Goal: Check status: Check status

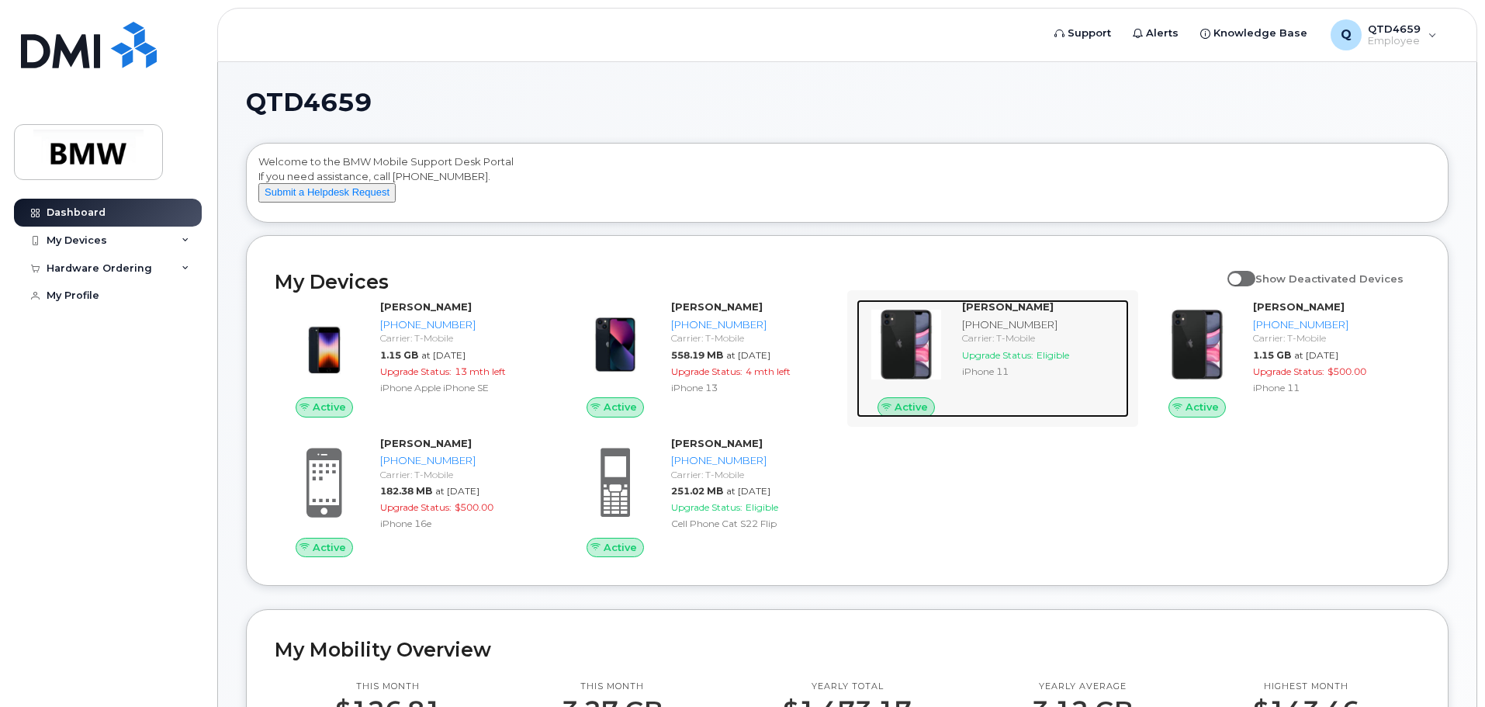
click at [1096, 417] on div "Dalton Watson 864-742-8045 Carrier: T-Mobile Upgrade Status: Eligible iPhone 11" at bounding box center [1042, 358] width 173 height 118
drag, startPoint x: 1084, startPoint y: 431, endPoint x: 1082, endPoint y: 441, distance: 10.4
click at [1085, 427] on div "Active Dalton Watson 864-742-8045 Carrier: T-Mobile Upgrade Status: Eligible iP…" at bounding box center [992, 358] width 291 height 137
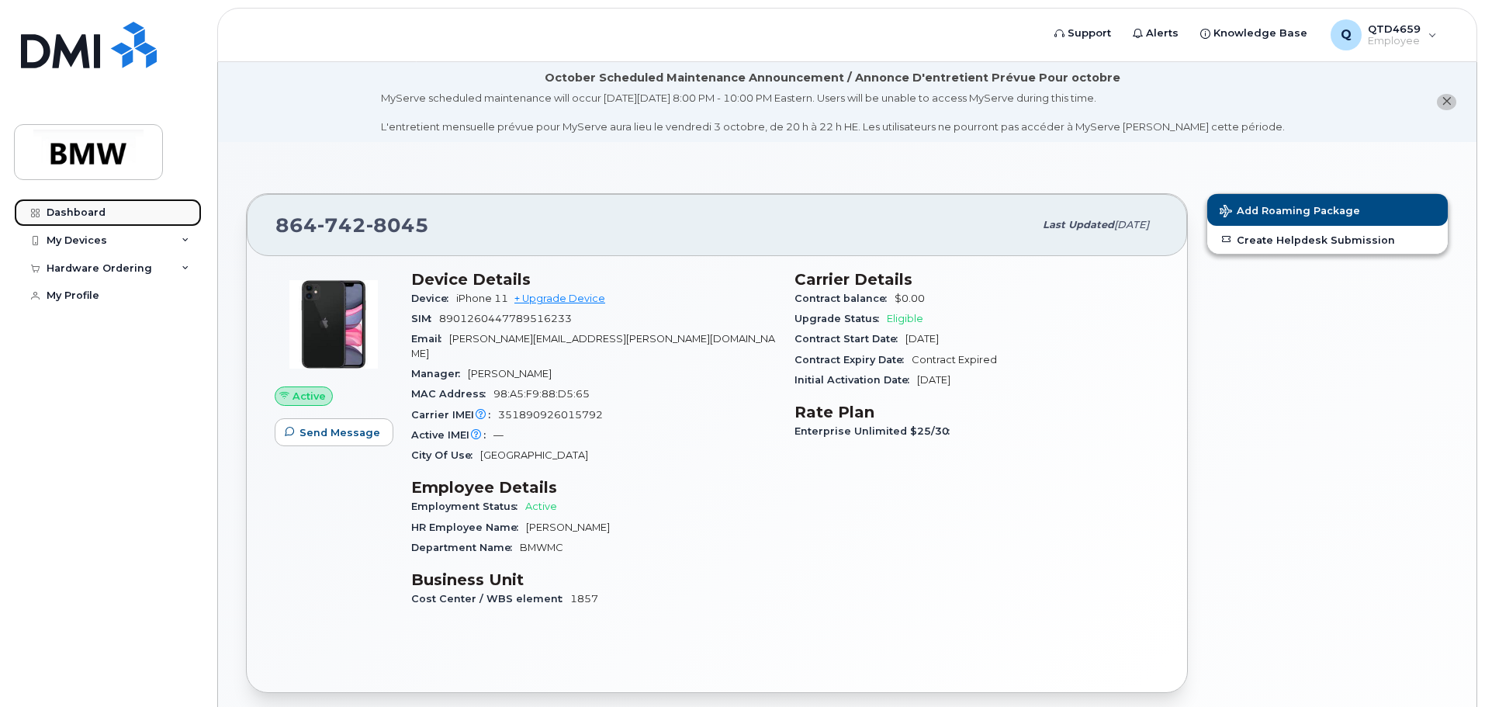
click at [92, 213] on div "Dashboard" at bounding box center [76, 212] width 59 height 12
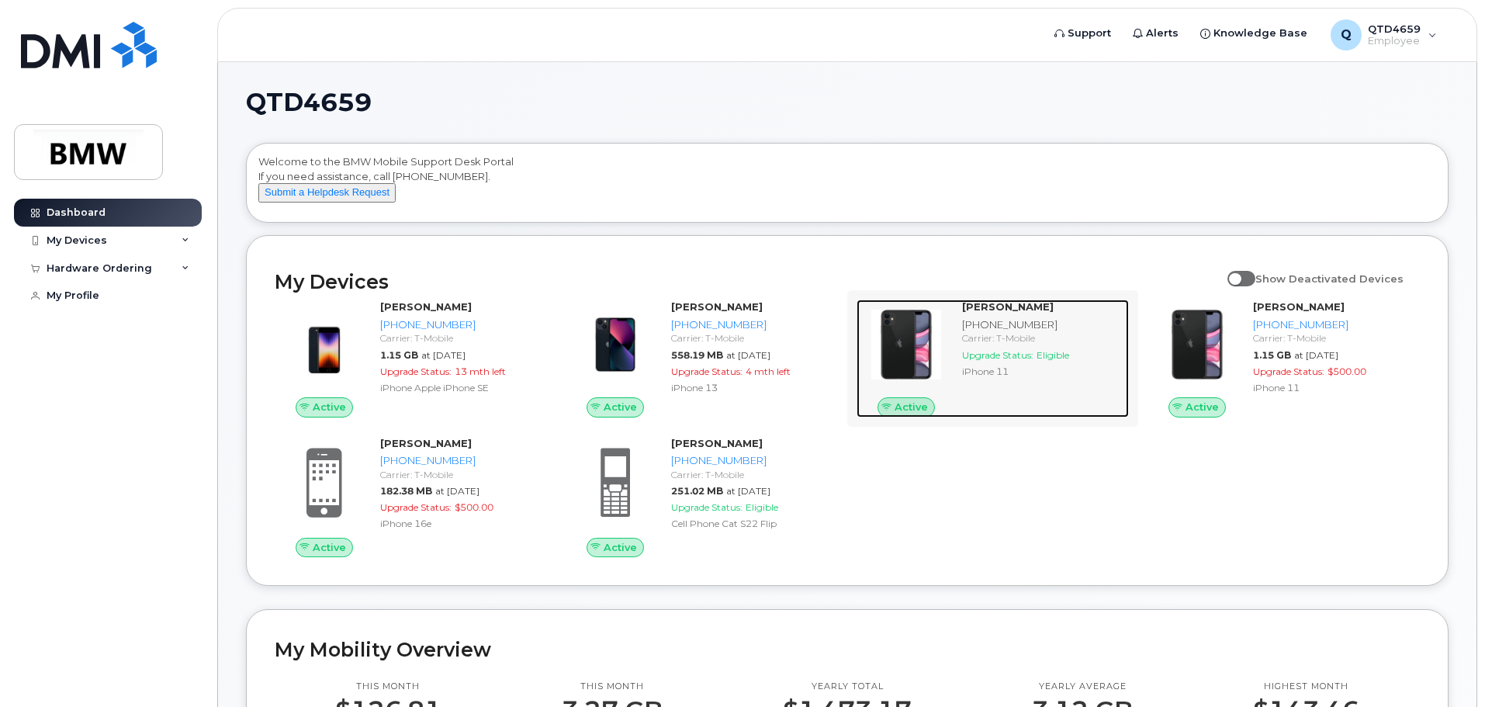
click at [984, 361] on span "Upgrade Status:" at bounding box center [997, 355] width 71 height 12
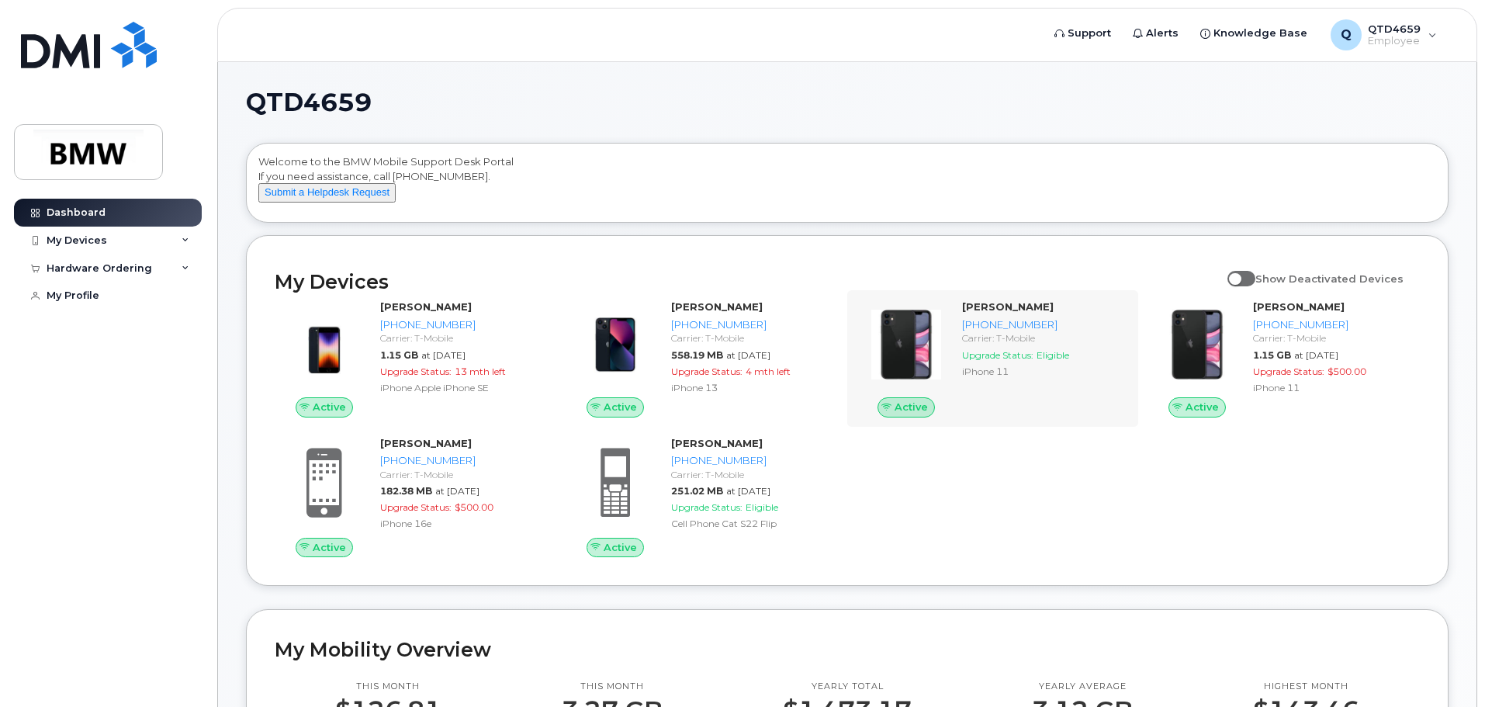
click at [1085, 427] on div "Active Dalton Watson 864-742-8045 Carrier: T-Mobile Upgrade Status: Eligible iP…" at bounding box center [992, 358] width 291 height 137
click at [1110, 537] on div "Active Christopher Outlaw 864-748-8149 Carrier: T-Mobile 1.15 GB at Sep 01, 202…" at bounding box center [847, 428] width 1164 height 276
click at [1123, 539] on div "Active Christopher Outlaw 864-748-8149 Carrier: T-Mobile 1.15 GB at Sep 01, 202…" at bounding box center [847, 428] width 1164 height 276
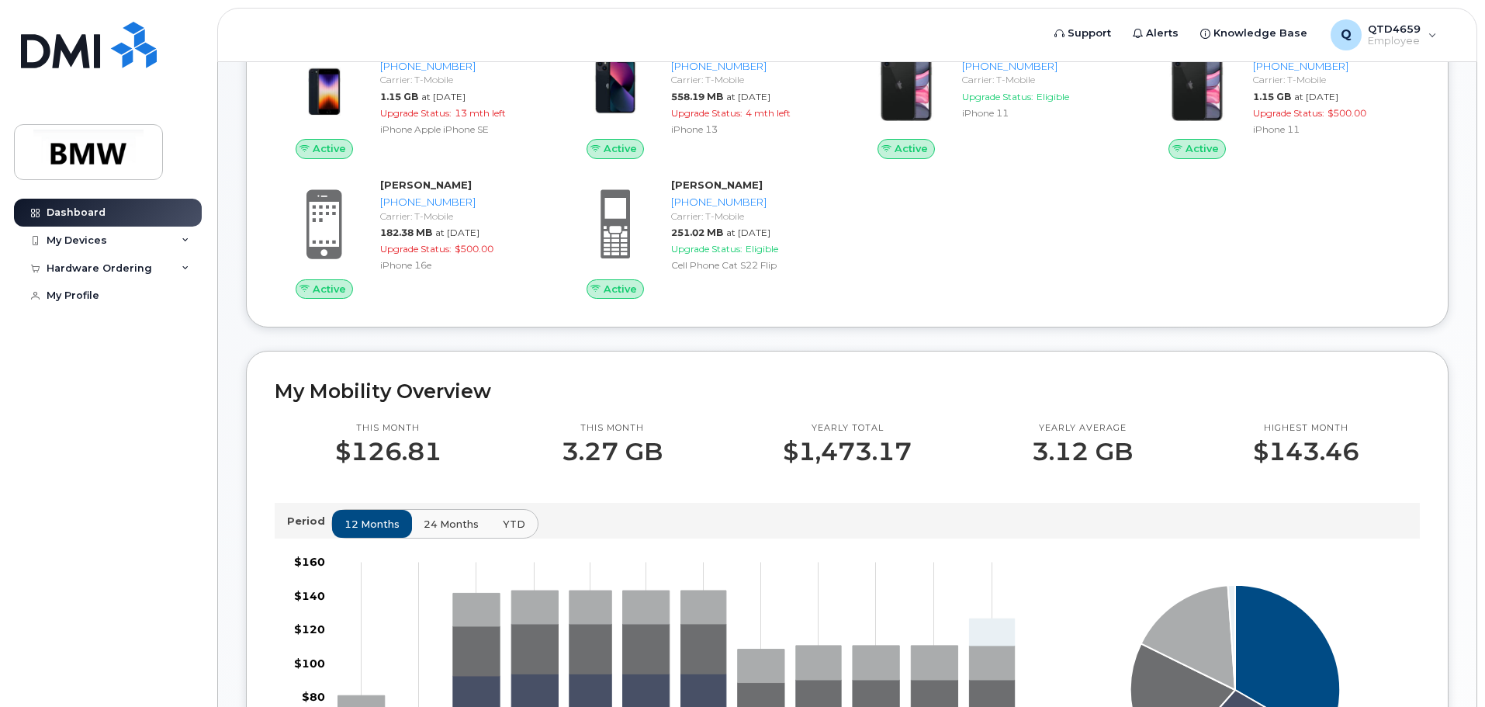
scroll to position [233, 0]
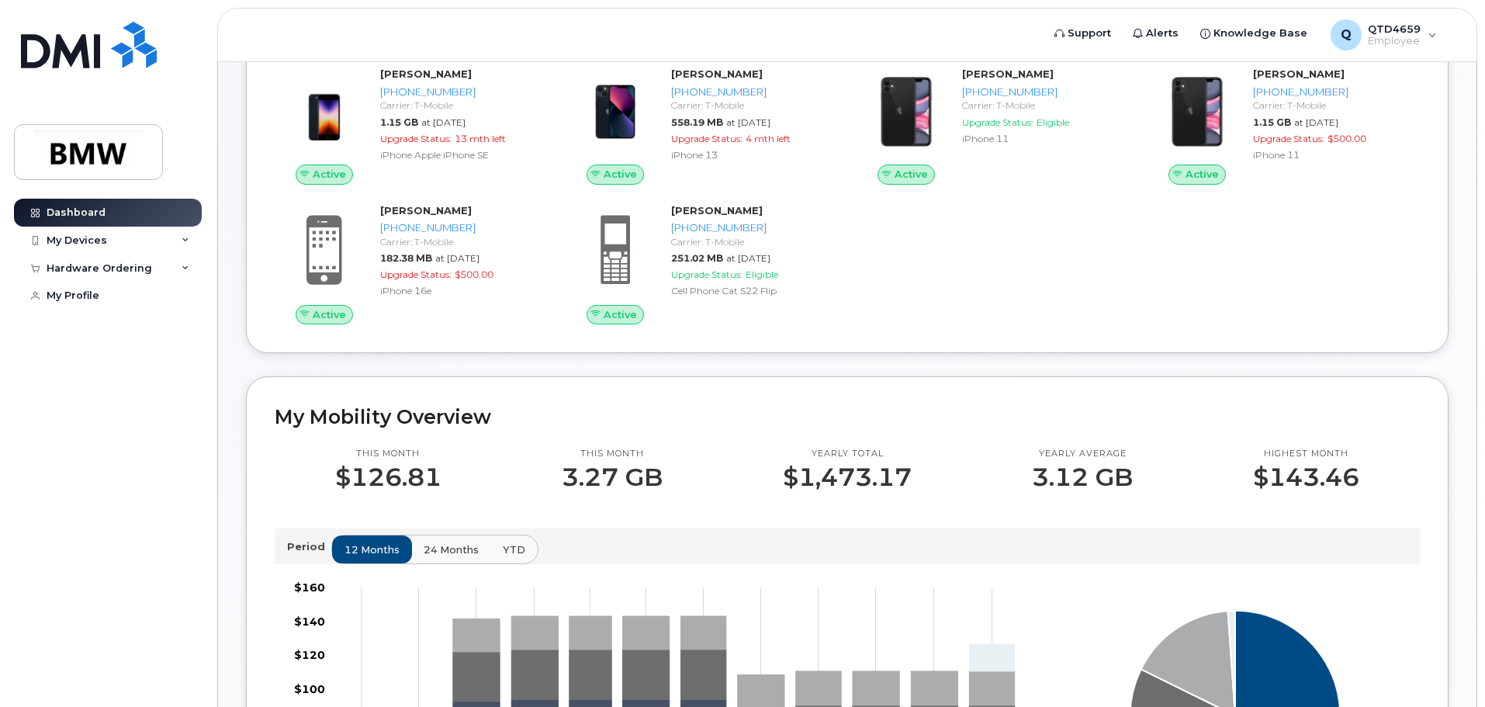
click at [907, 325] on div "Active Christopher Outlaw 864-748-8149 Carrier: T-Mobile 1.15 GB at Sep 01, 202…" at bounding box center [847, 195] width 1164 height 276
click at [933, 296] on div "Active Christopher Outlaw 864-748-8149 Carrier: T-Mobile 1.15 GB at Sep 01, 202…" at bounding box center [847, 195] width 1164 height 276
click at [1002, 290] on div "Active Christopher Outlaw 864-748-8149 Carrier: T-Mobile 1.15 GB at Sep 01, 202…" at bounding box center [847, 195] width 1164 height 276
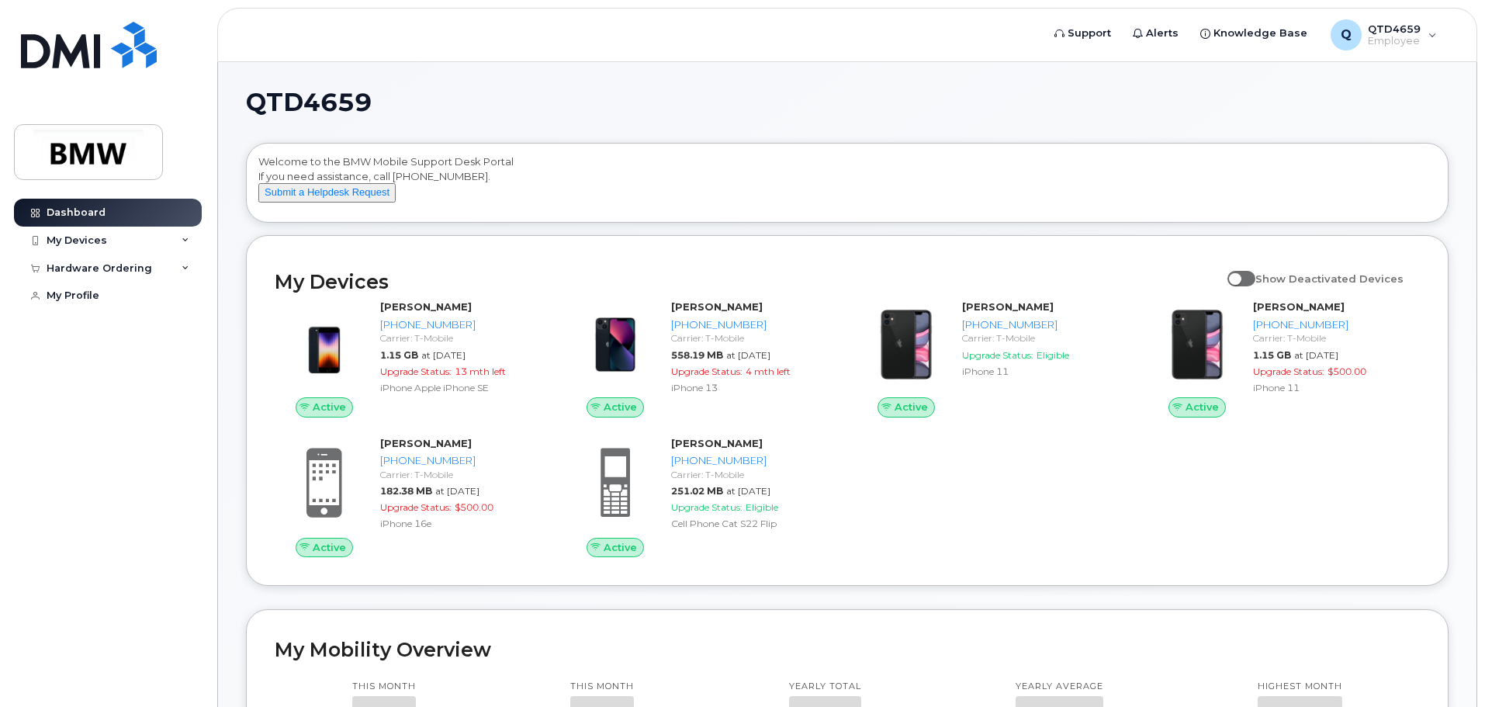
click at [1247, 290] on label "Show Deactivated Devices" at bounding box center [1315, 278] width 176 height 29
click at [1255, 286] on span at bounding box center [1241, 279] width 28 height 16
click at [1240, 276] on input "Show Deactivated Devices" at bounding box center [1233, 270] width 12 height 12
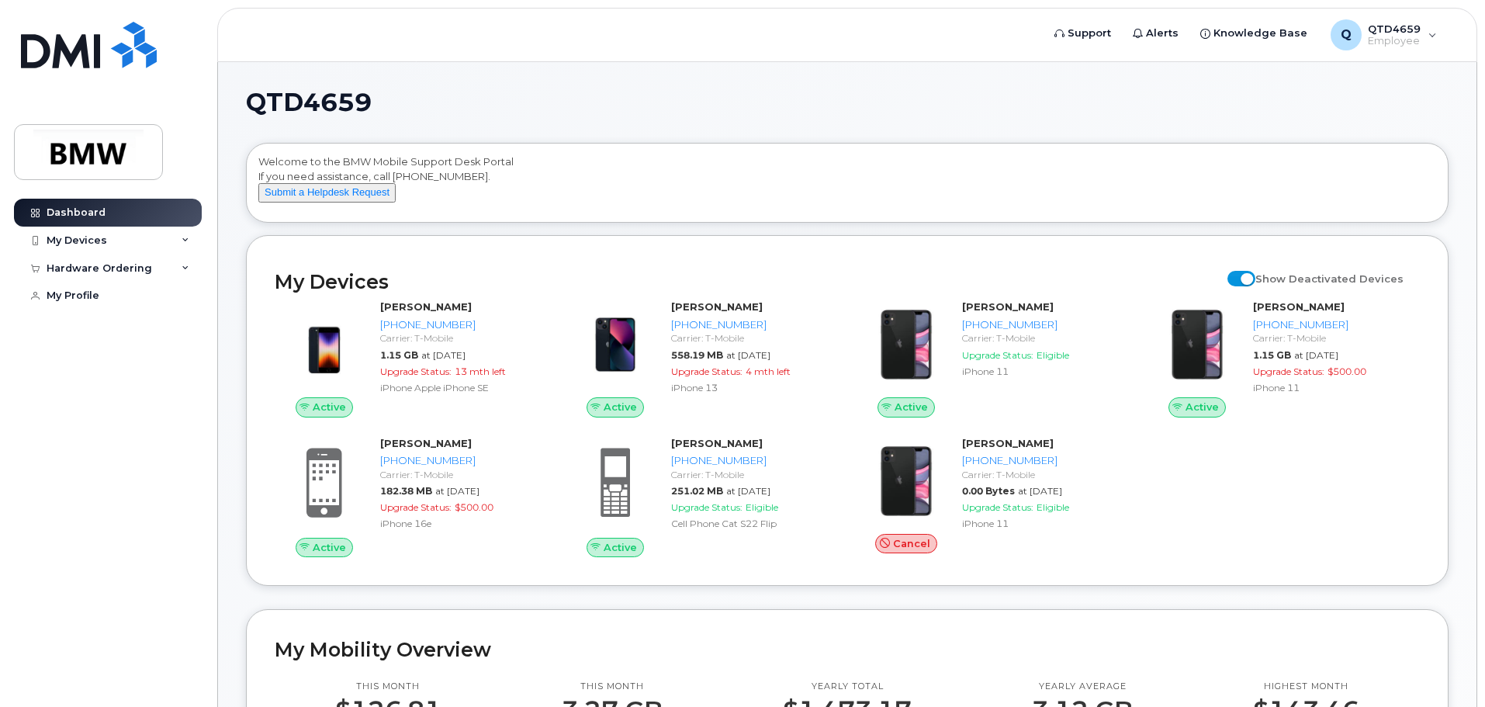
click at [1255, 286] on span at bounding box center [1241, 279] width 28 height 16
click at [1240, 276] on input "Show Deactivated Devices" at bounding box center [1233, 270] width 12 height 12
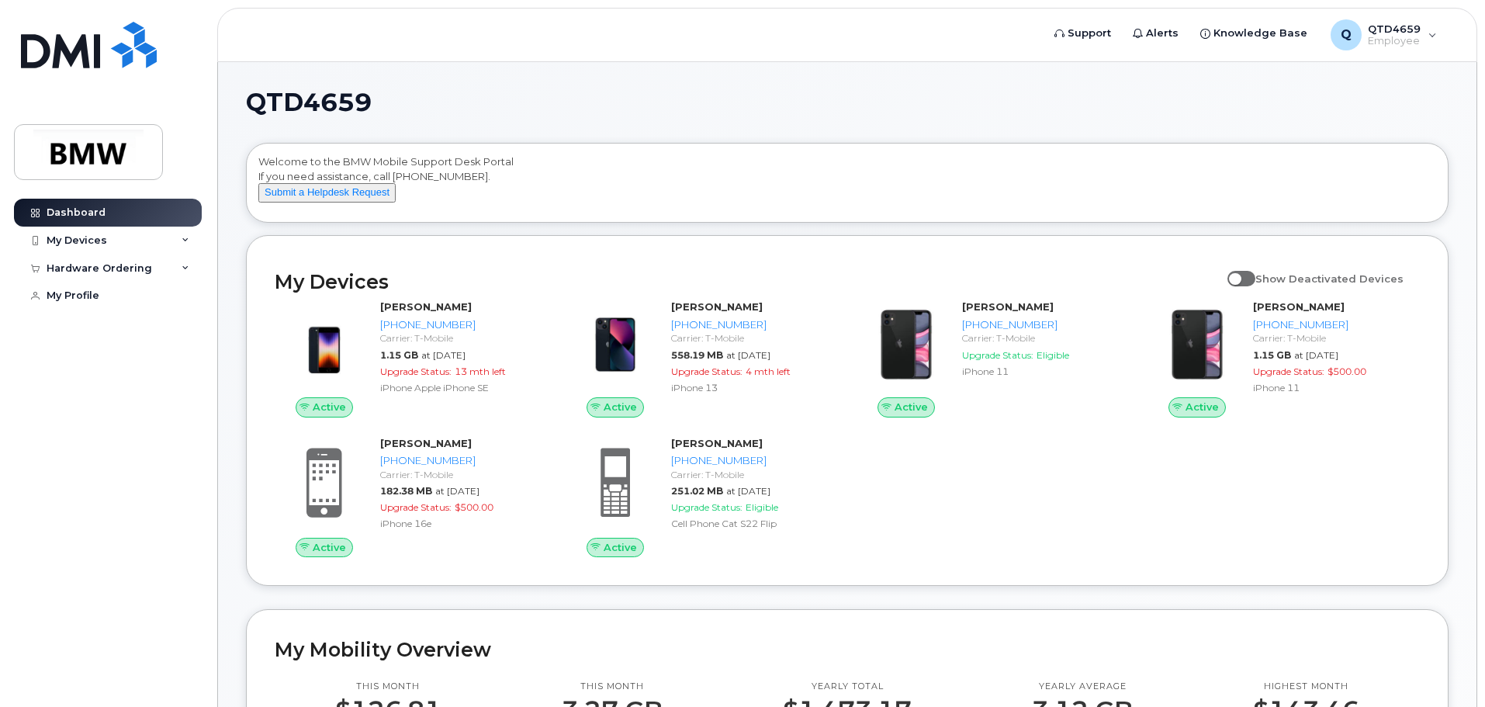
click at [1255, 286] on span at bounding box center [1241, 279] width 28 height 16
click at [1240, 276] on input "Show Deactivated Devices" at bounding box center [1233, 270] width 12 height 12
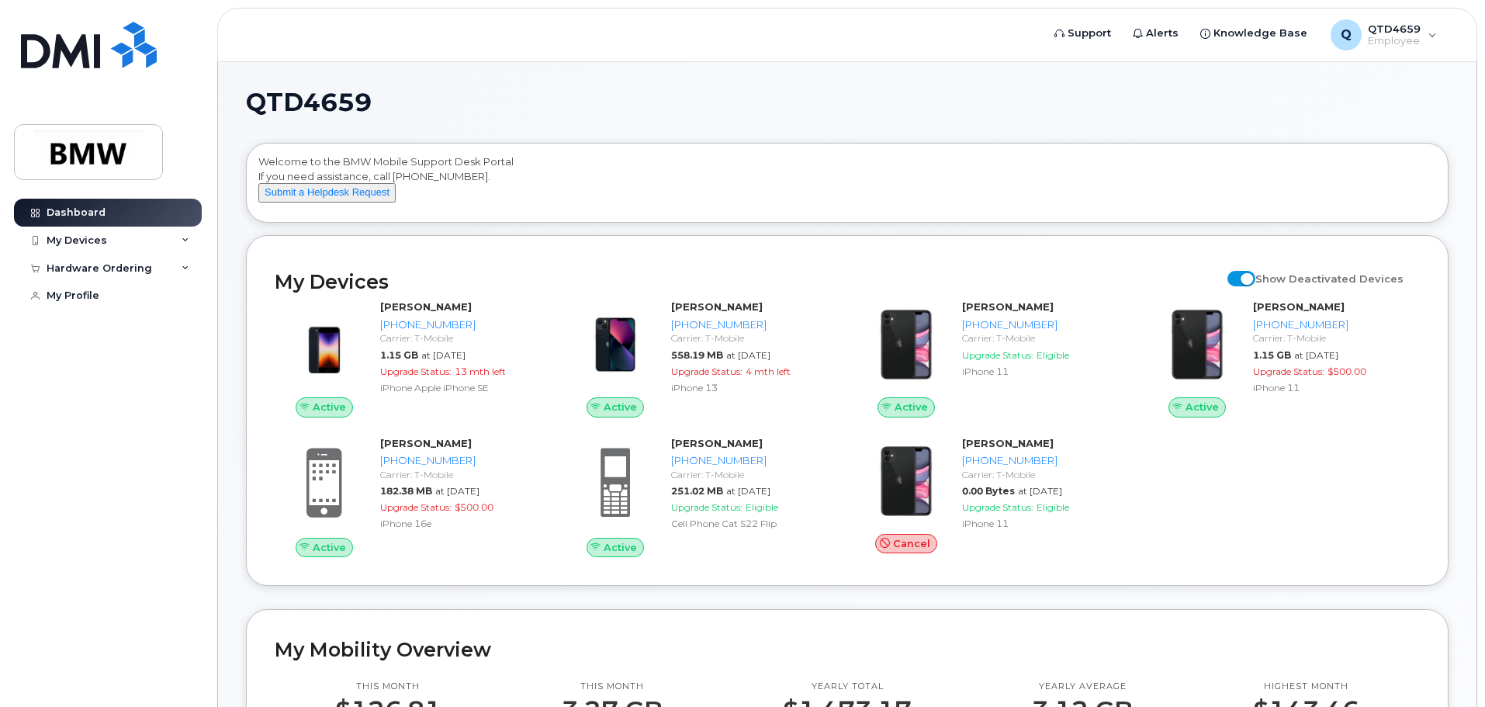
click at [1255, 286] on span at bounding box center [1241, 279] width 28 height 16
click at [1240, 276] on input "Show Deactivated Devices" at bounding box center [1233, 270] width 12 height 12
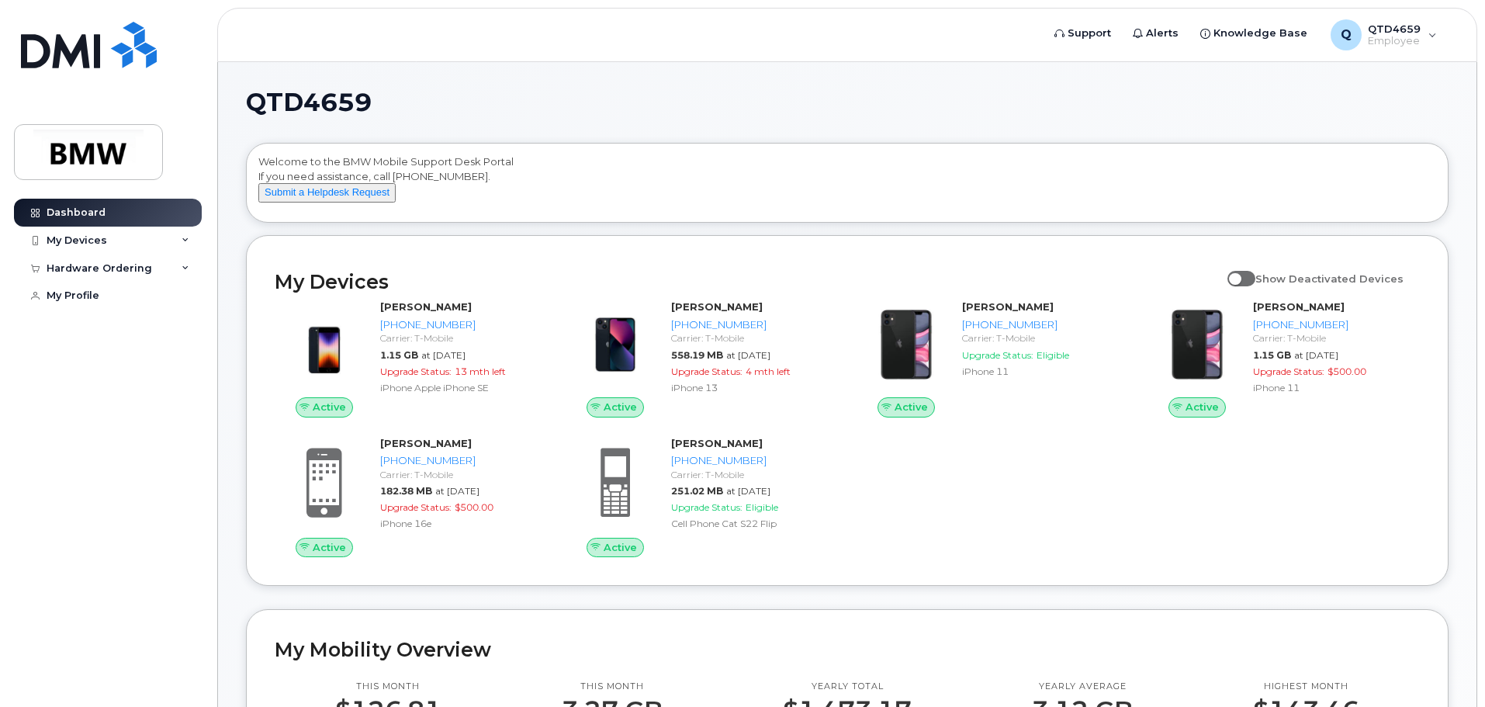
click at [1255, 286] on span at bounding box center [1241, 279] width 28 height 16
click at [1240, 276] on input "Show Deactivated Devices" at bounding box center [1233, 270] width 12 height 12
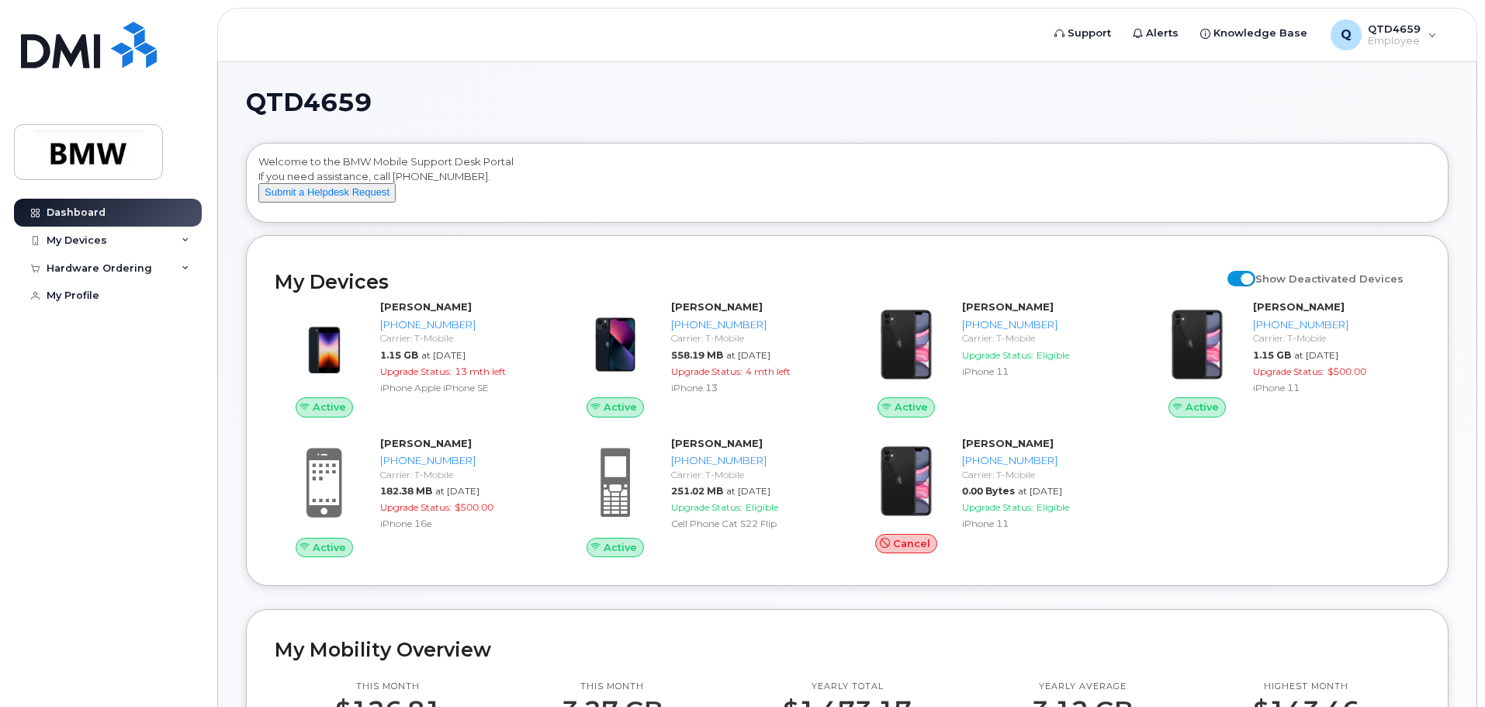
click at [1255, 286] on span at bounding box center [1241, 279] width 28 height 16
click at [1240, 276] on input "Show Deactivated Devices" at bounding box center [1233, 270] width 12 height 12
checkbox input "false"
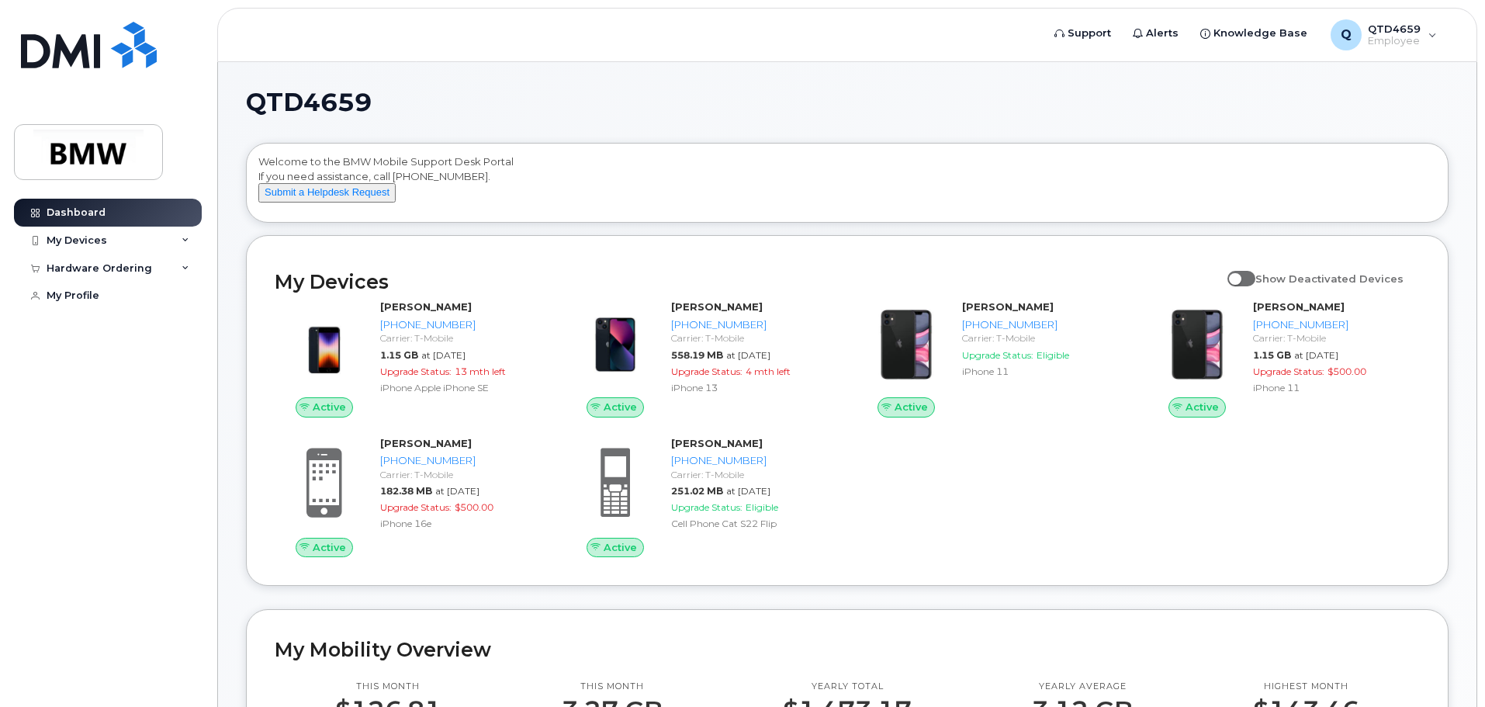
click at [1150, 268] on div "My Devices Show Deactivated Devices Active Christopher Outlaw 864-748-8149 Carr…" at bounding box center [847, 410] width 1203 height 351
click at [1235, 171] on div "Welcome to the BMW Mobile Support Desk Portal If you need assistance, call 800-…" at bounding box center [847, 185] width 1178 height 62
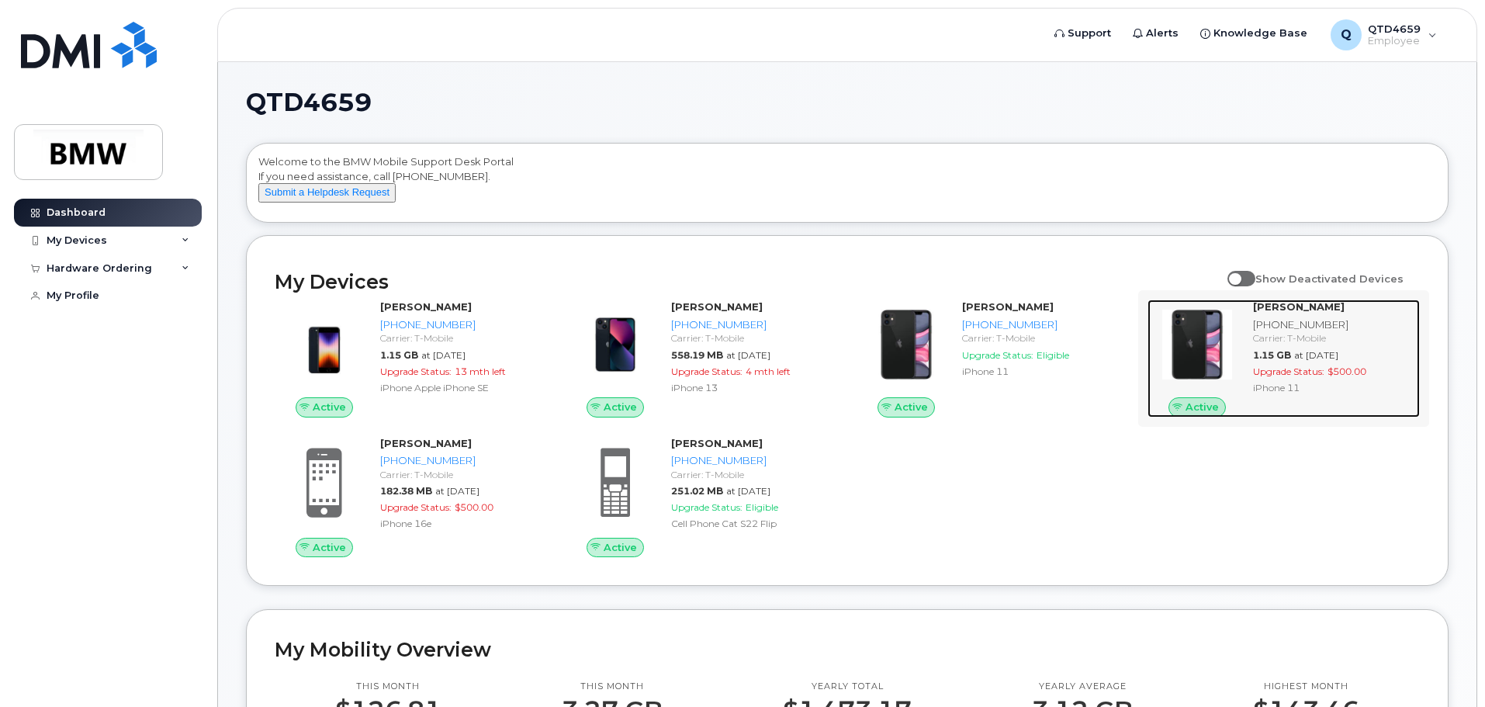
click at [1353, 344] on div "Carrier: T-Mobile" at bounding box center [1333, 337] width 161 height 13
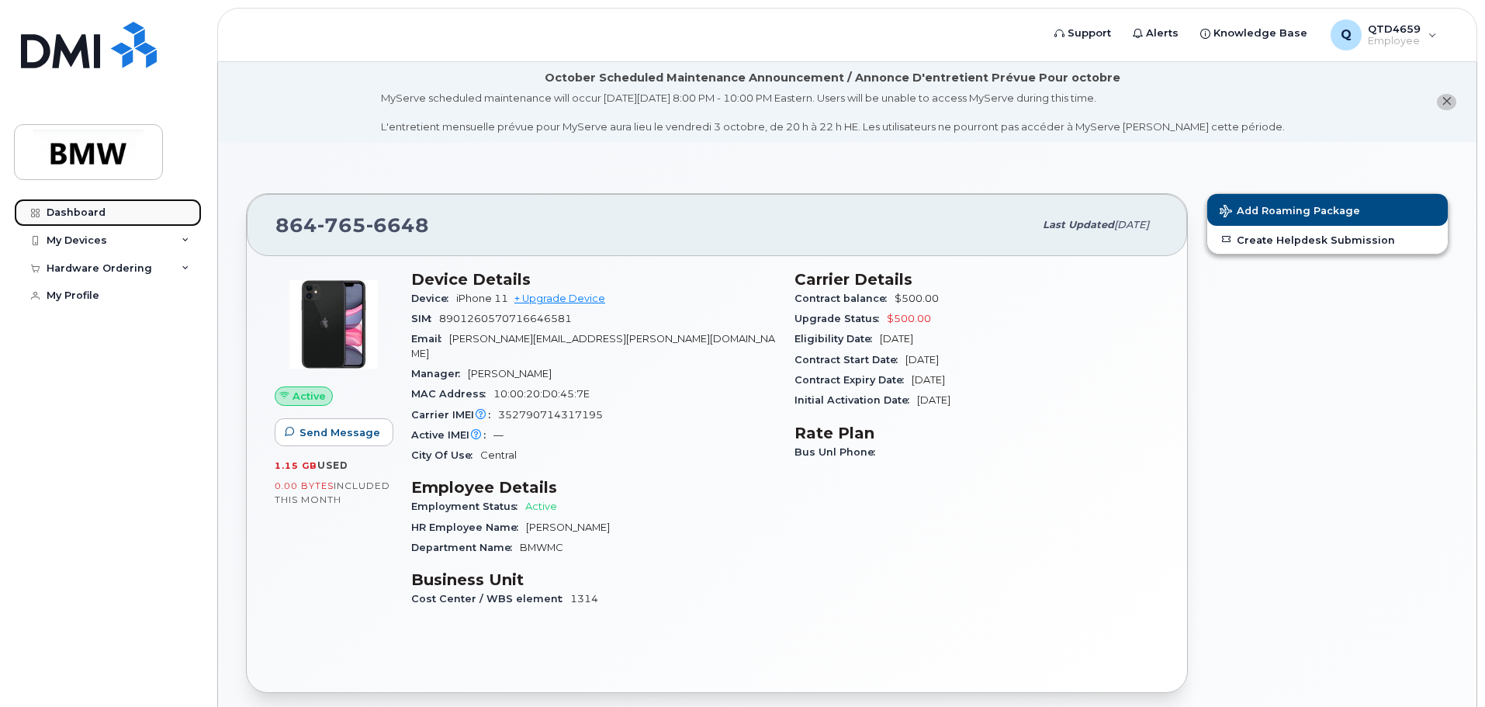
click at [76, 210] on div "Dashboard" at bounding box center [76, 212] width 59 height 12
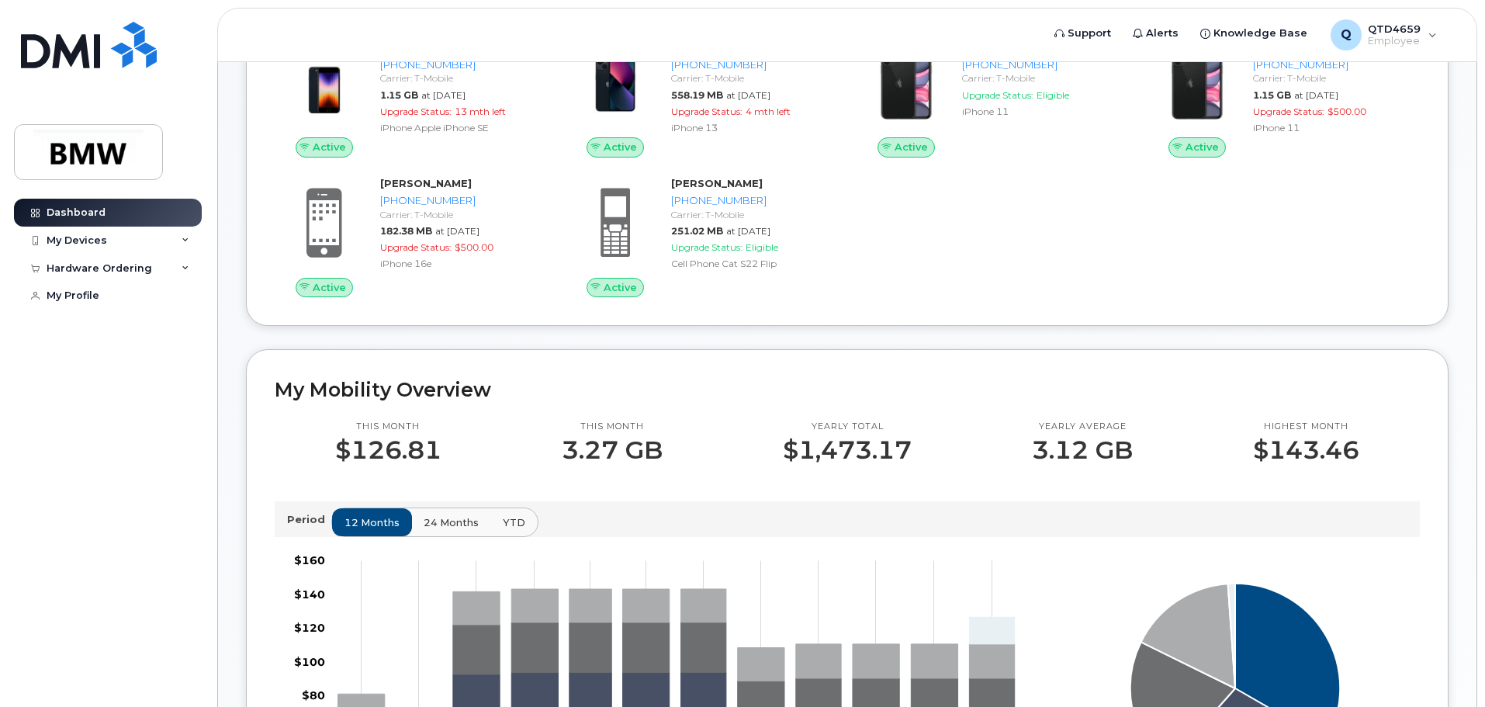
scroll to position [233, 0]
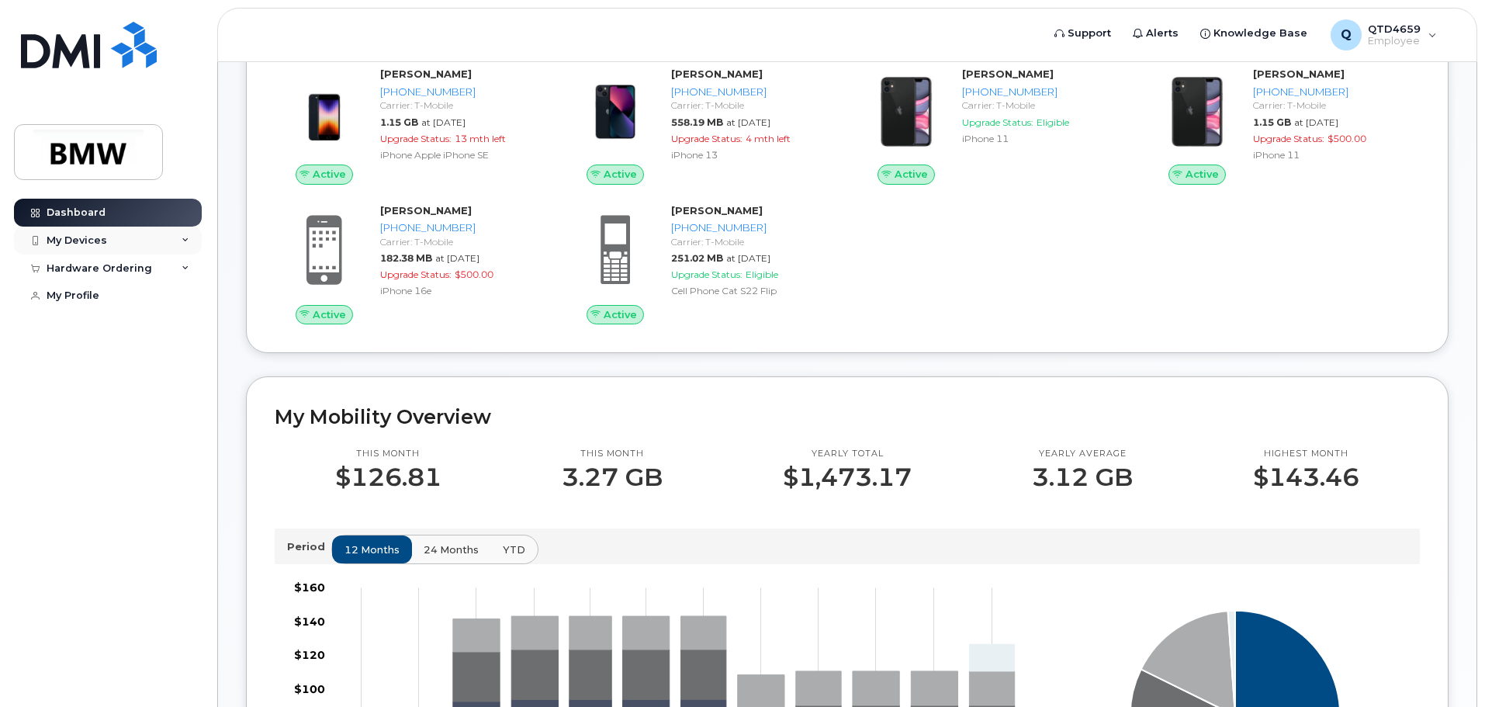
click at [100, 246] on div "My Devices" at bounding box center [77, 240] width 61 height 12
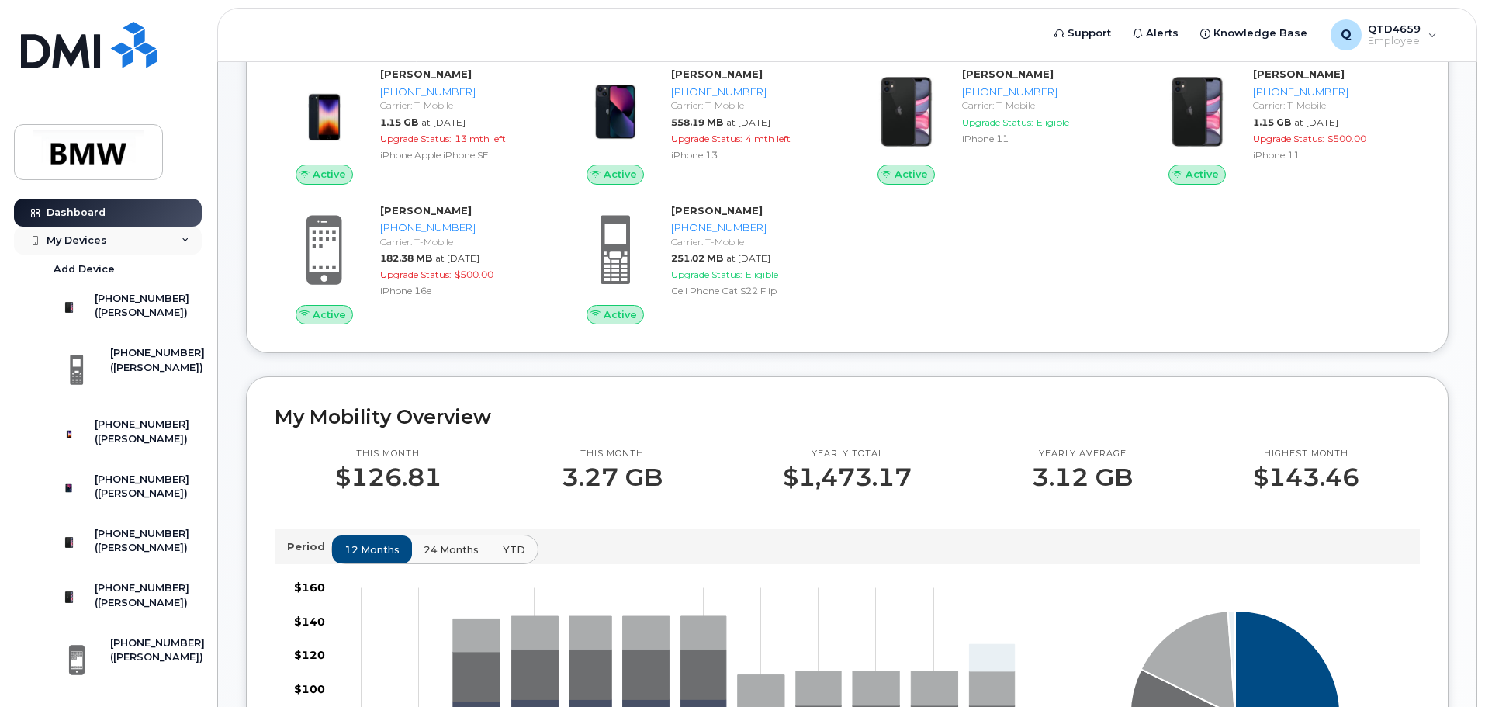
click at [102, 247] on div "My Devices" at bounding box center [108, 241] width 188 height 28
